Goal: Navigation & Orientation: Find specific page/section

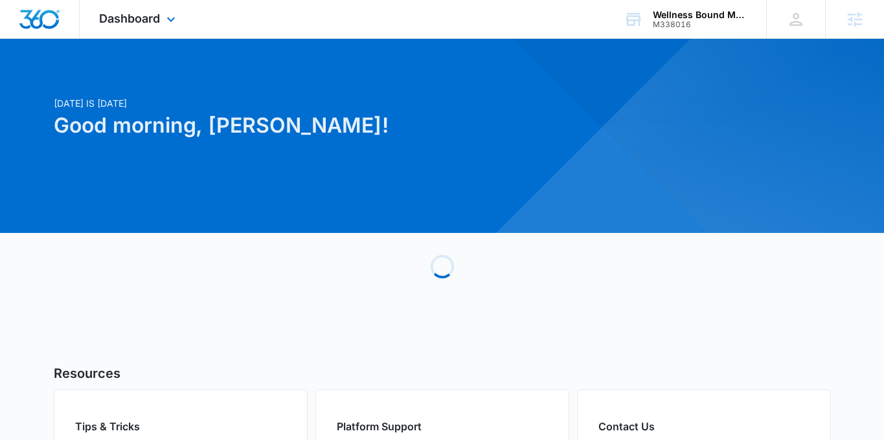
click at [162, 17] on div "Dashboard Apps Reputation Websites Forms CRM Email Social POS Content Ads Intel…" at bounding box center [139, 19] width 119 height 38
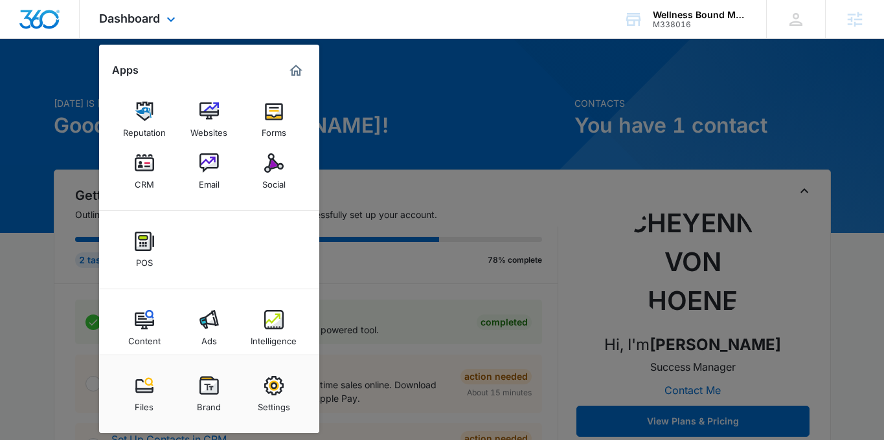
scroll to position [13, 0]
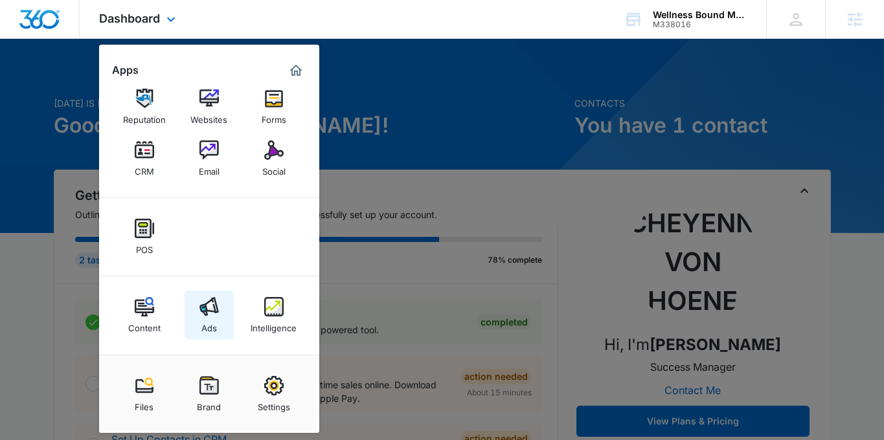
click at [212, 310] on img at bounding box center [208, 306] width 19 height 19
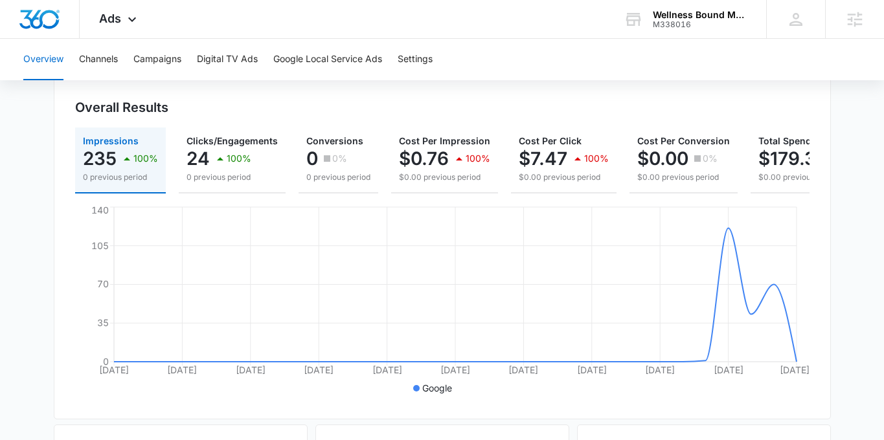
scroll to position [153, 0]
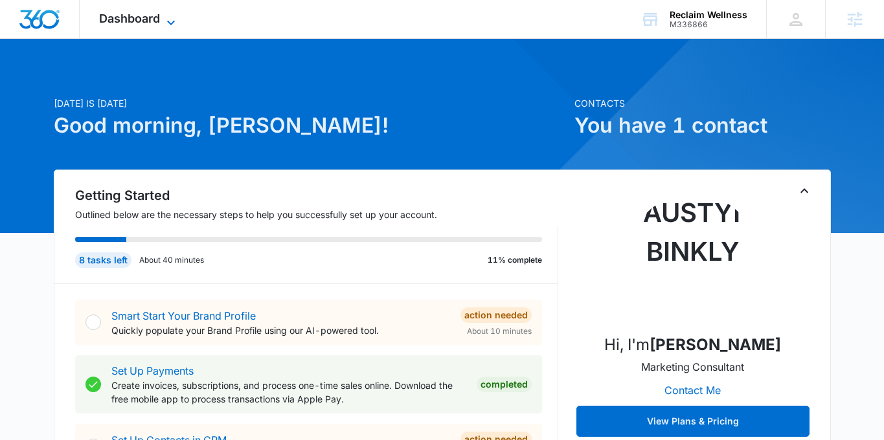
click at [166, 21] on icon at bounding box center [171, 23] width 16 height 16
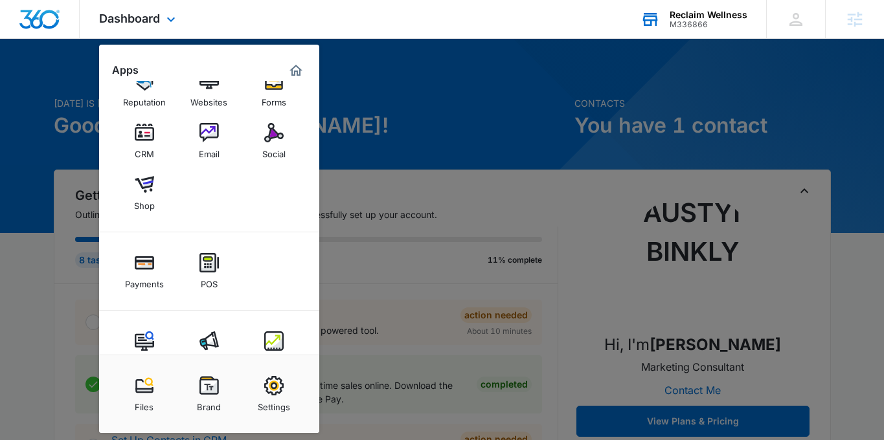
scroll to position [17, 0]
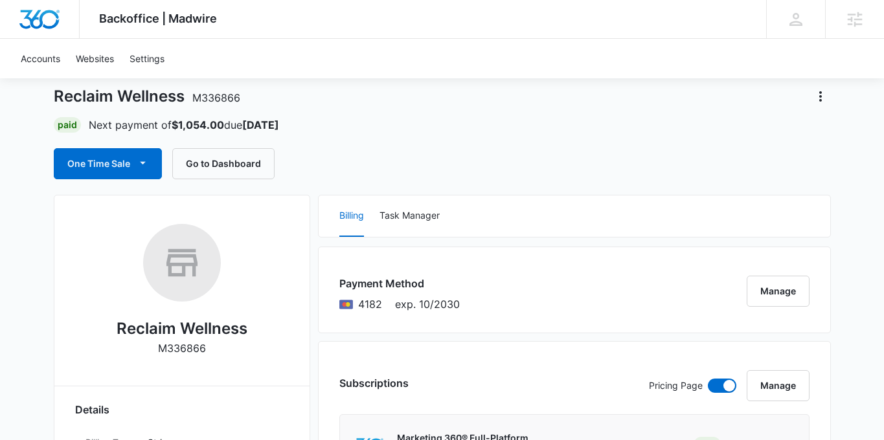
scroll to position [16, 0]
